Goal: Find specific fact: Locate a discrete piece of known information

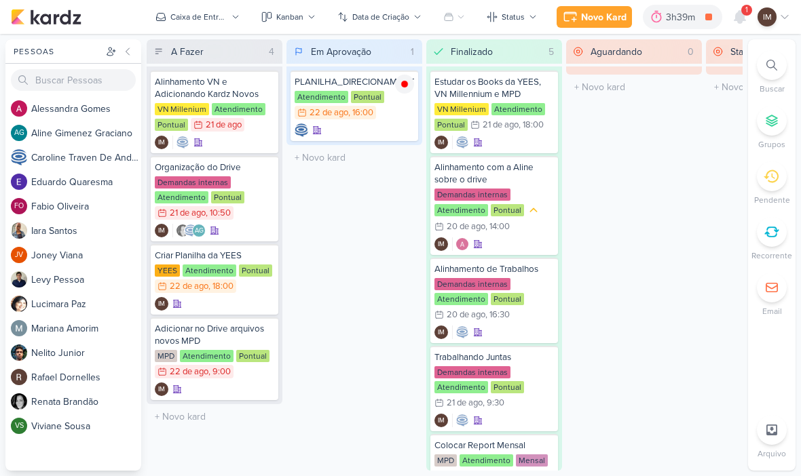
scroll to position [1, 0]
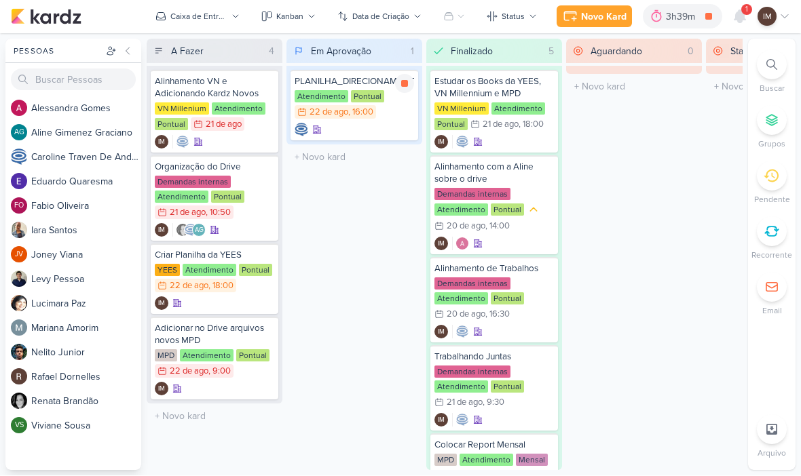
click at [393, 130] on div at bounding box center [353, 130] width 119 height 14
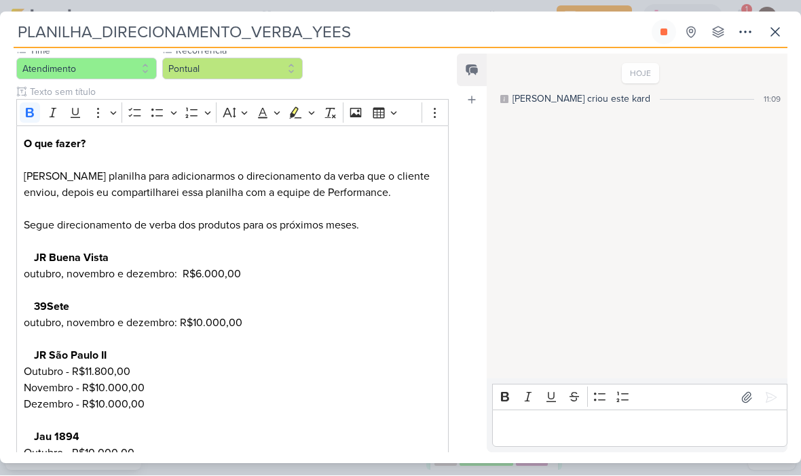
scroll to position [164, 0]
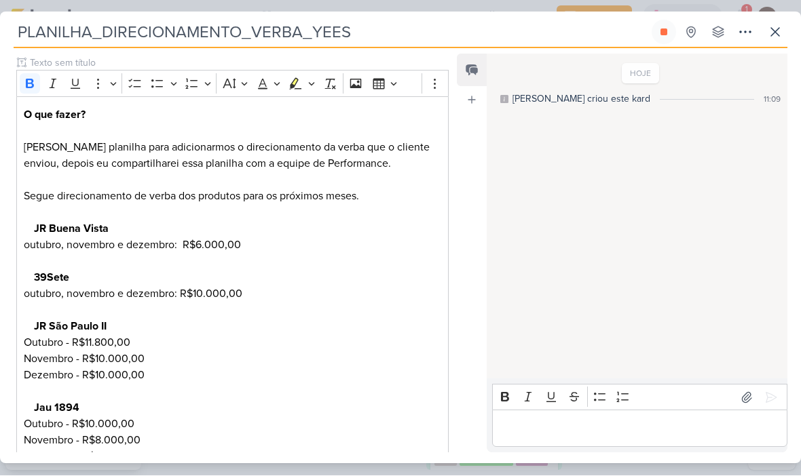
click at [37, 229] on strong "JR Buena Vista" at bounding box center [71, 230] width 75 height 14
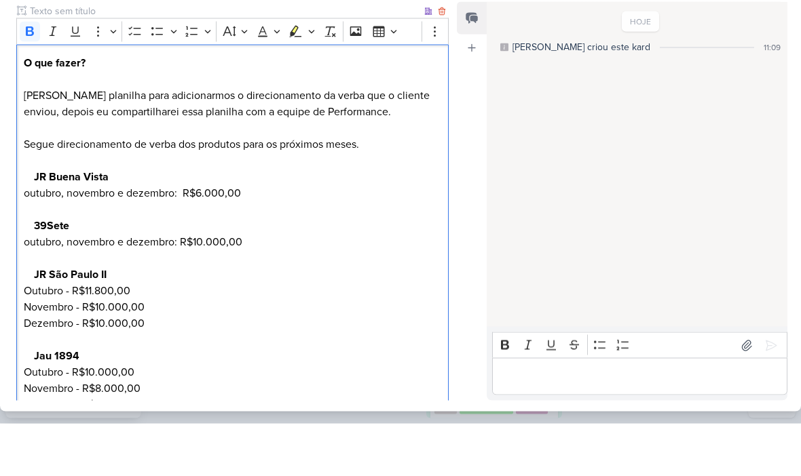
click at [86, 223] on strong "JR Buena Vista" at bounding box center [71, 230] width 75 height 14
click at [83, 223] on strong "JR Buena Vista" at bounding box center [71, 230] width 75 height 14
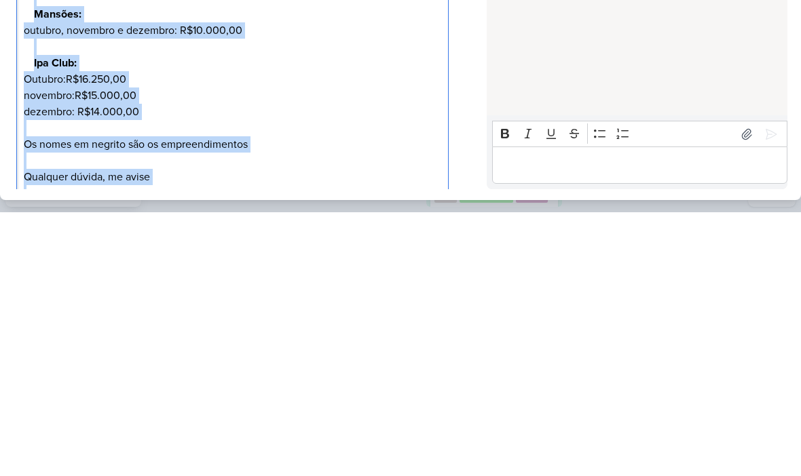
scroll to position [664, 0]
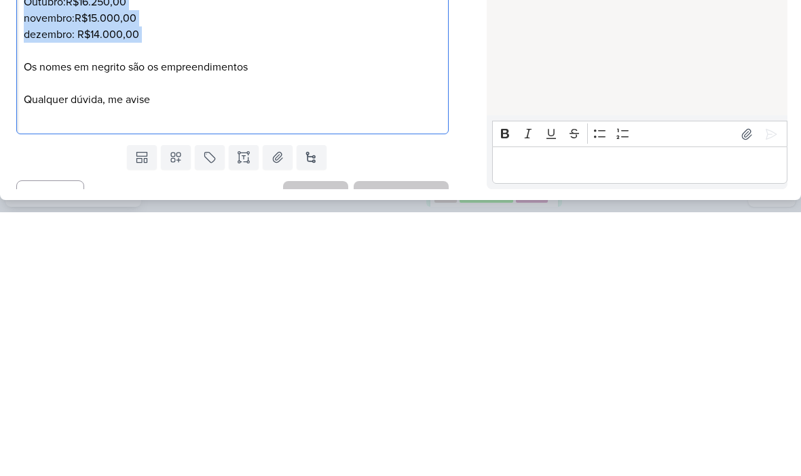
copy div "JR Buena Vista outubro, novembro e dezembro: R$6.000,00 39Sete outubro, novembr…"
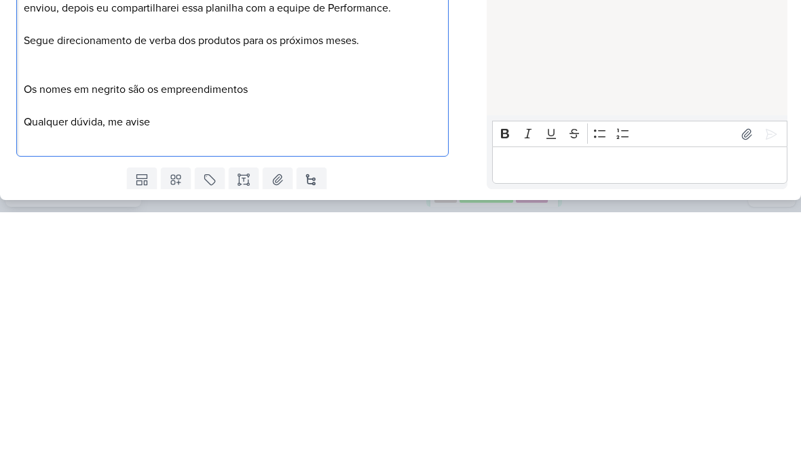
scroll to position [0, 0]
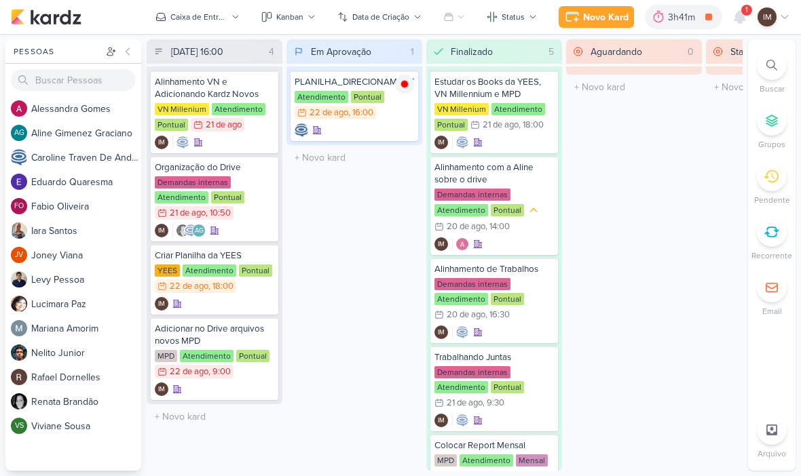
scroll to position [1, 0]
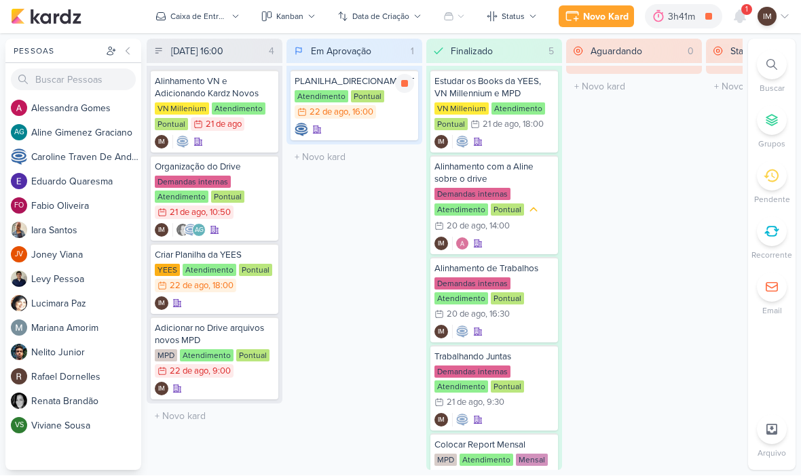
click at [388, 130] on div at bounding box center [353, 130] width 119 height 14
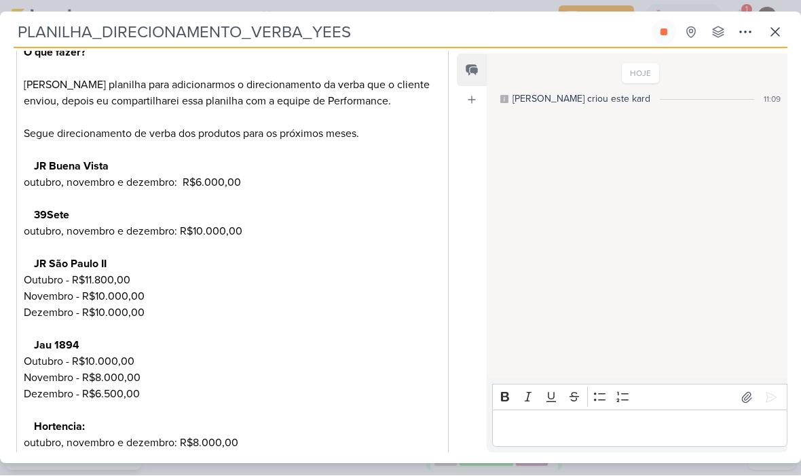
scroll to position [233, 0]
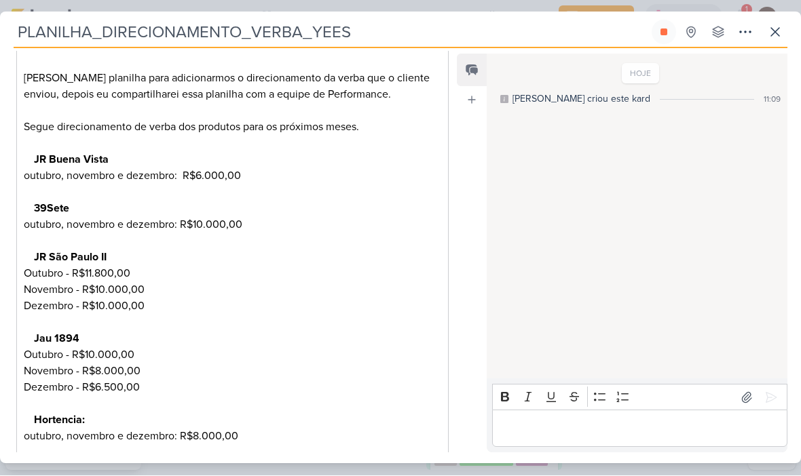
click at [54, 161] on strong "JR Buena Vista" at bounding box center [71, 160] width 75 height 14
click at [50, 155] on strong "JR Buena Vista" at bounding box center [71, 160] width 75 height 14
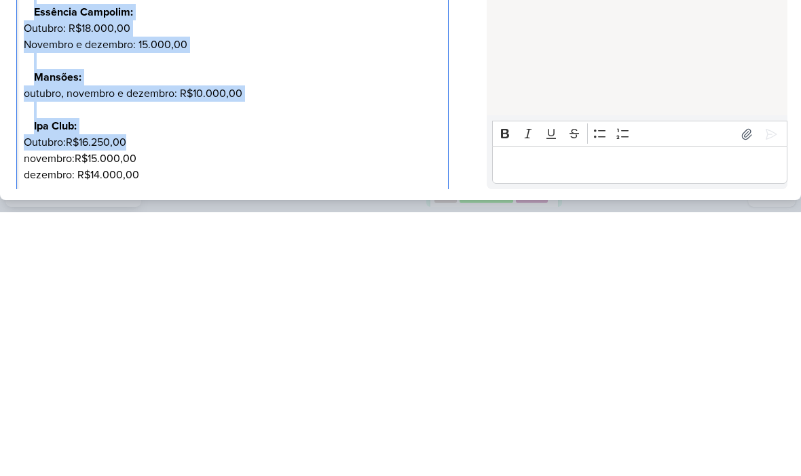
scroll to position [554, 0]
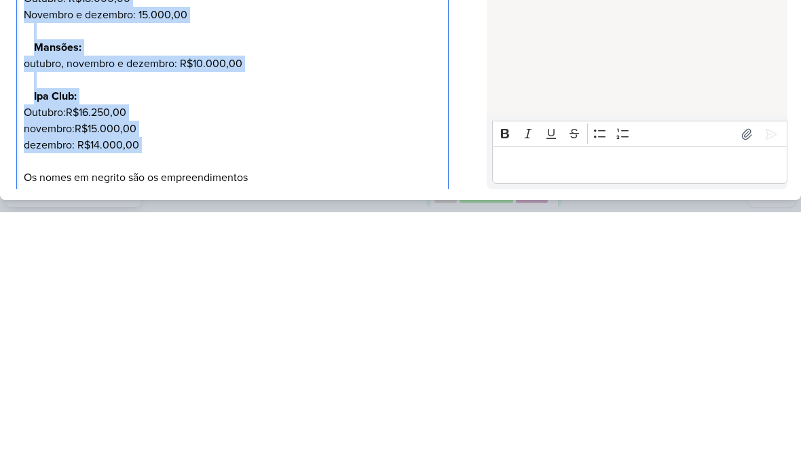
copy div "JR Buena Vista outubro, novembro e dezembro: R$6.000,00 39Sete outubro, novembr…"
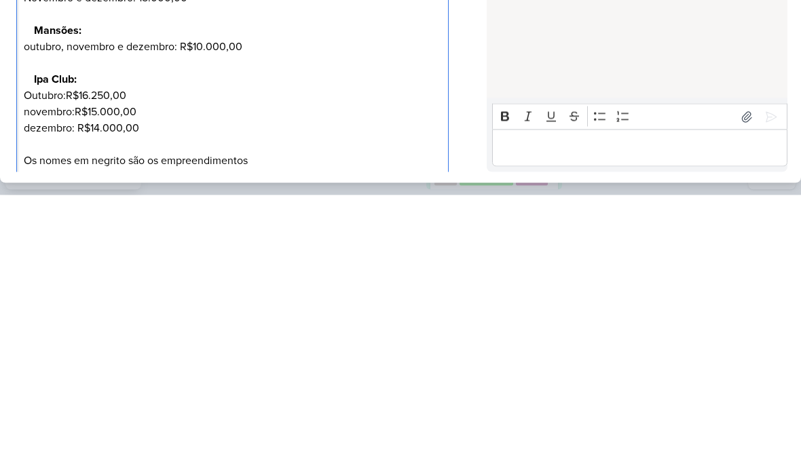
scroll to position [563, 0]
